Goal: Navigation & Orientation: Find specific page/section

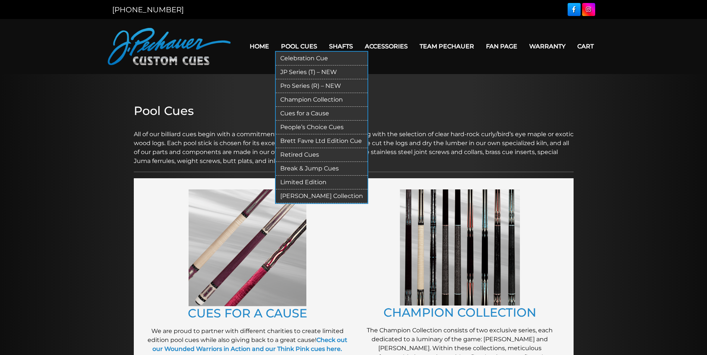
click at [292, 56] on link "Celebration Cue" at bounding box center [322, 59] width 92 height 14
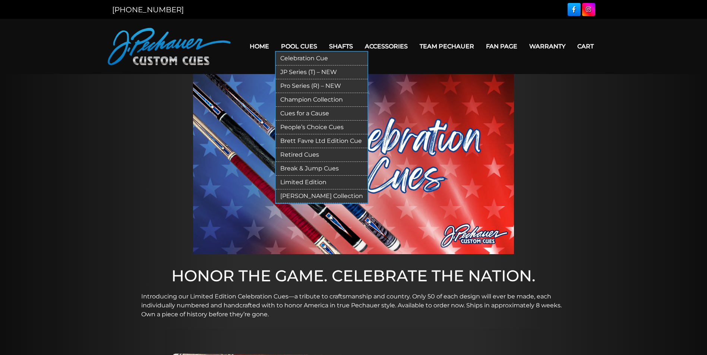
click at [297, 85] on link "Pro Series (R) – NEW" at bounding box center [322, 86] width 92 height 14
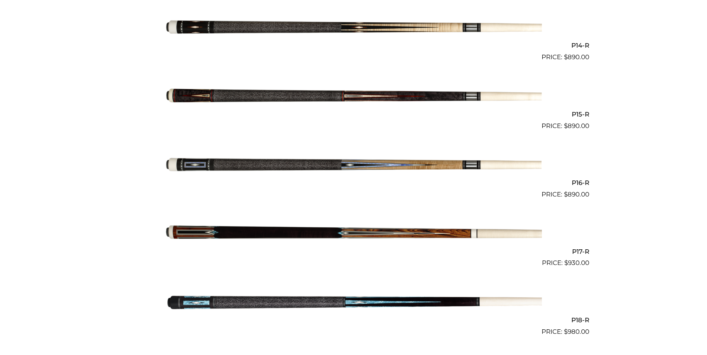
scroll to position [1138, 0]
